Goal: Information Seeking & Learning: Learn about a topic

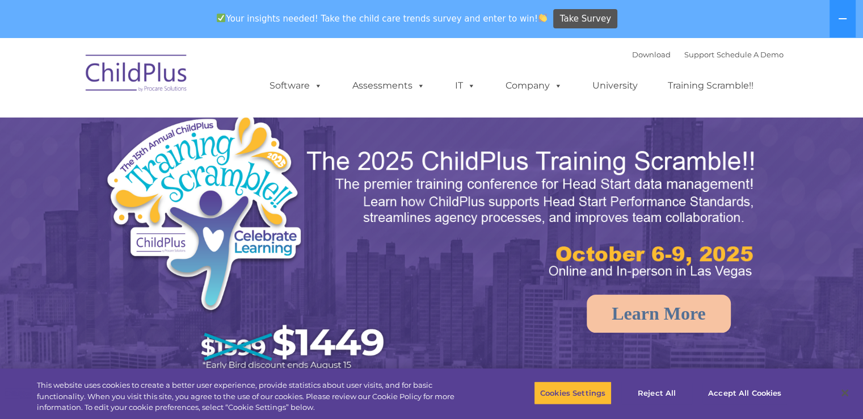
select select "MEDIUM"
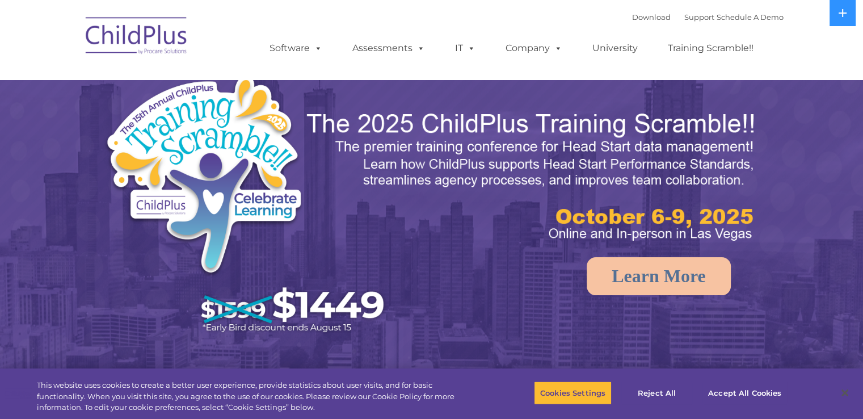
select select "MEDIUM"
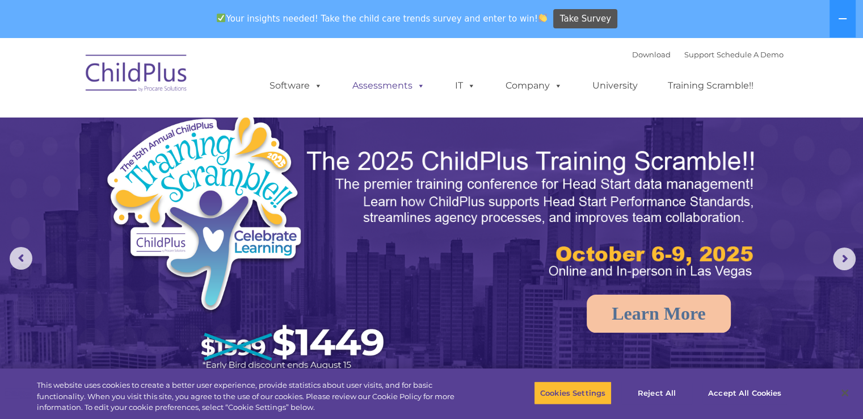
click at [396, 88] on link "Assessments" at bounding box center [388, 85] width 95 height 23
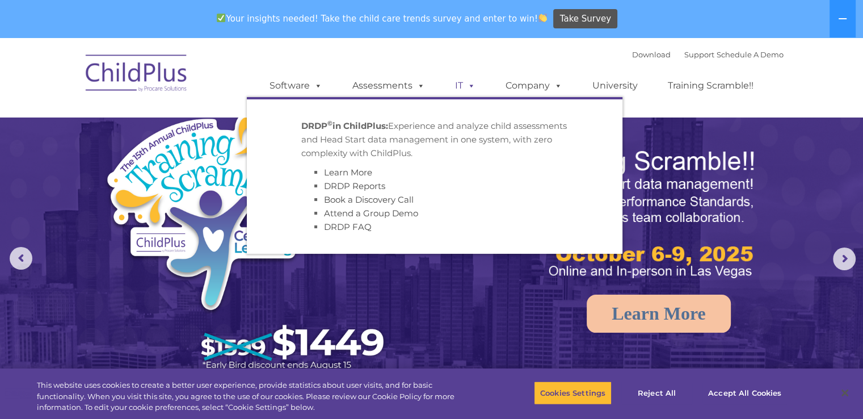
click at [463, 88] on span at bounding box center [469, 85] width 12 height 11
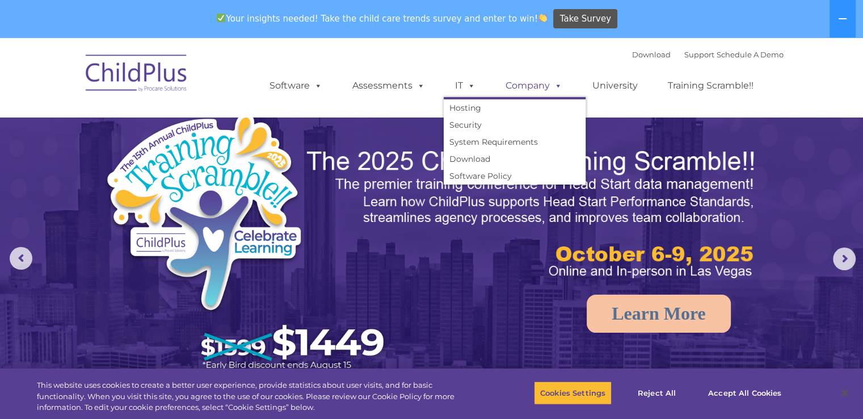
click at [535, 85] on link "Company" at bounding box center [533, 85] width 79 height 23
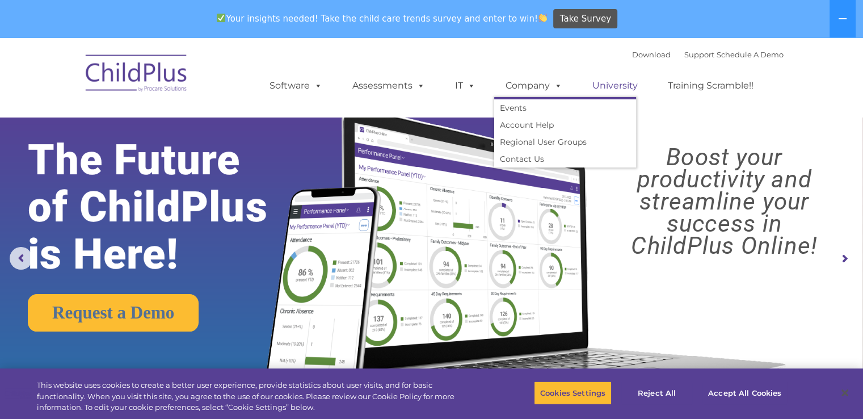
click at [625, 86] on link "University" at bounding box center [615, 85] width 68 height 23
